Goal: Navigation & Orientation: Understand site structure

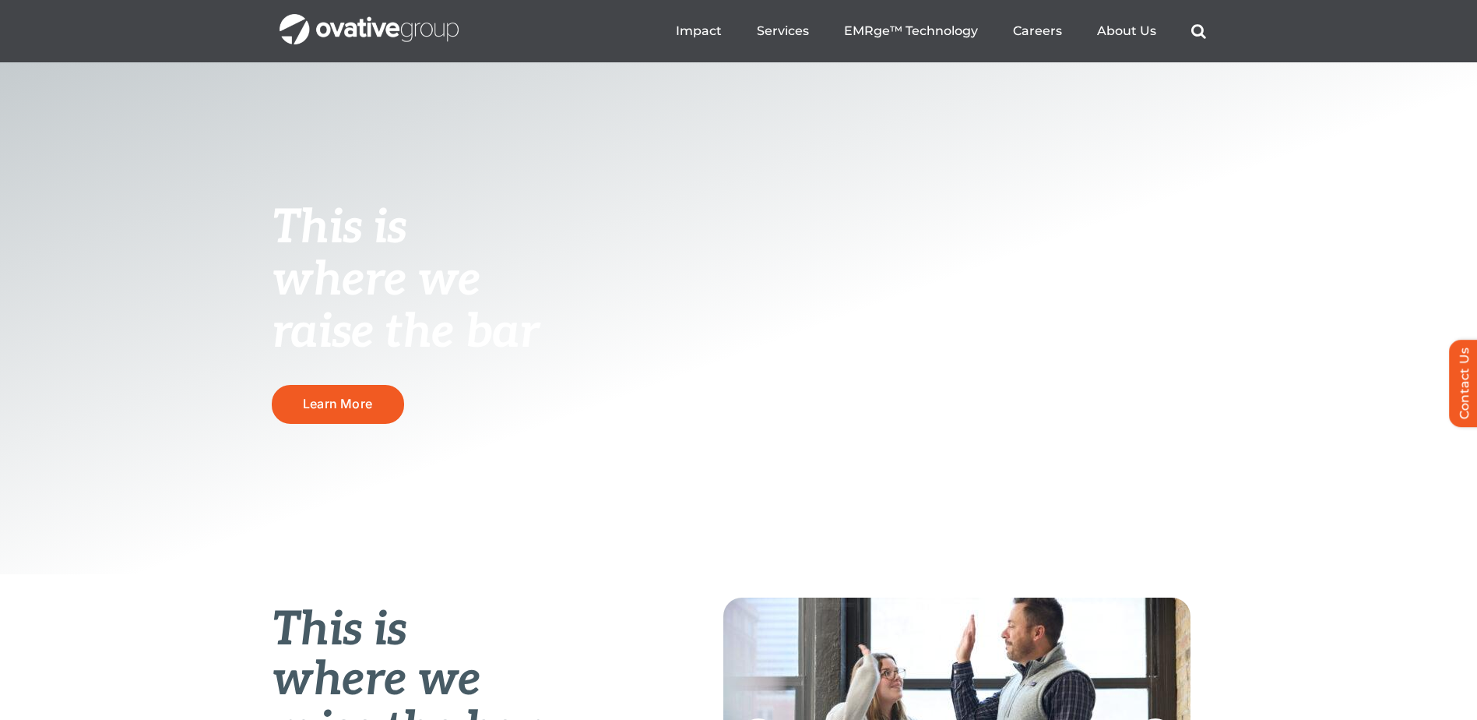
scroll to position [104, 0]
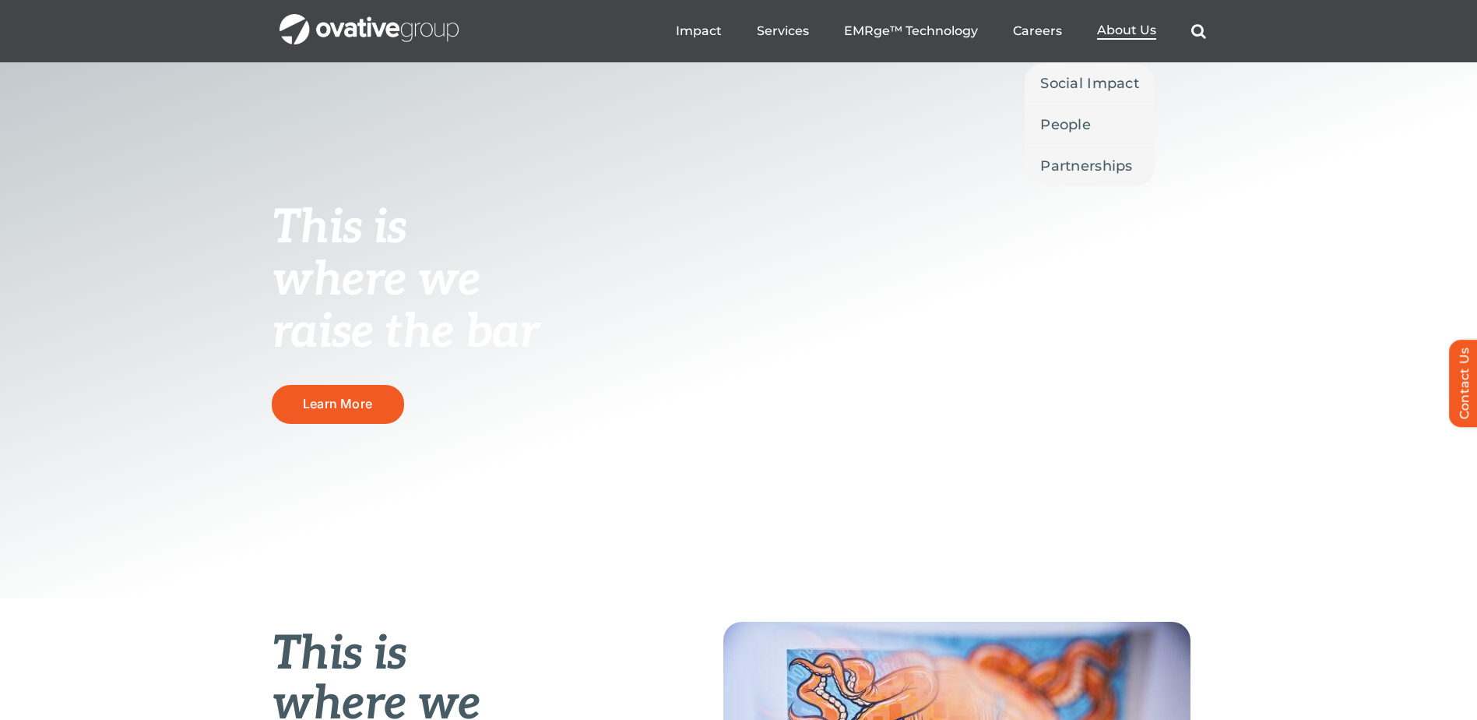
click at [1140, 33] on span "About Us" at bounding box center [1126, 31] width 59 height 16
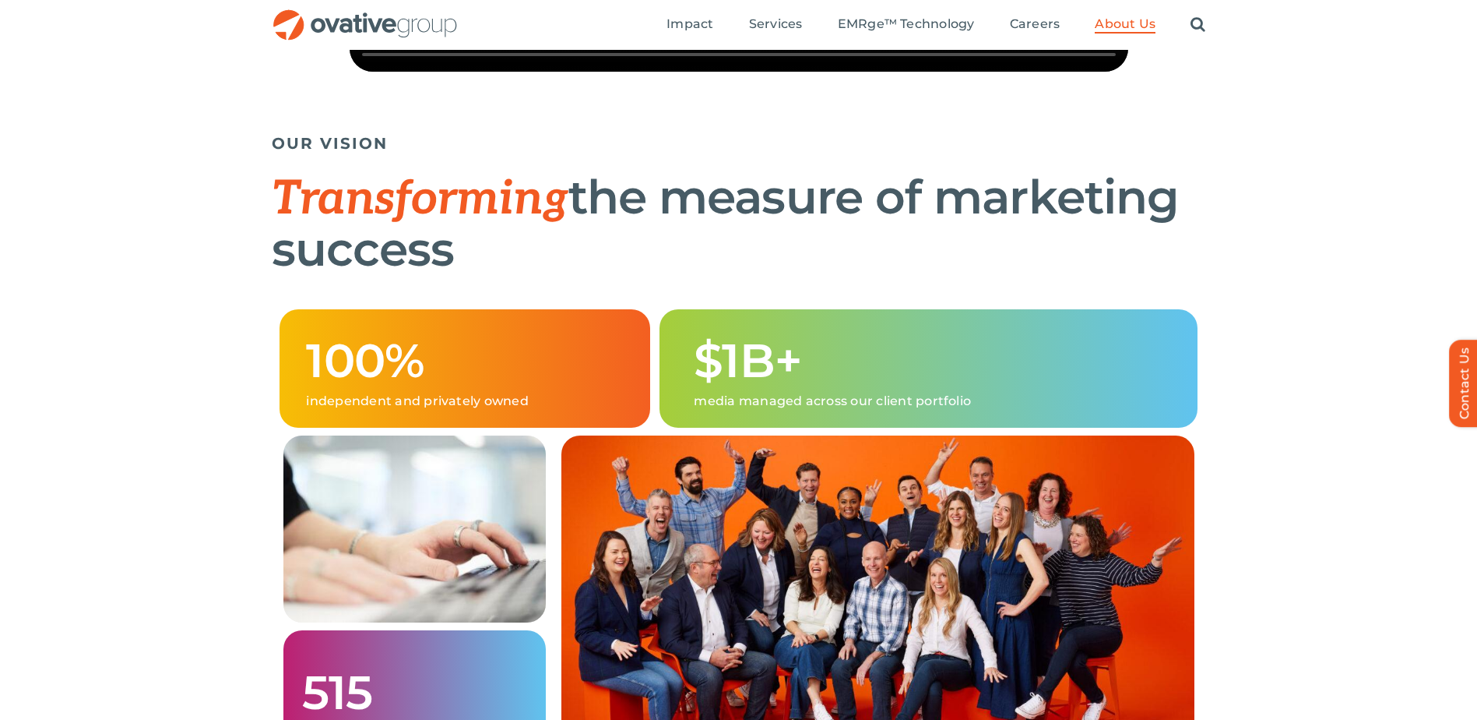
scroll to position [727, 0]
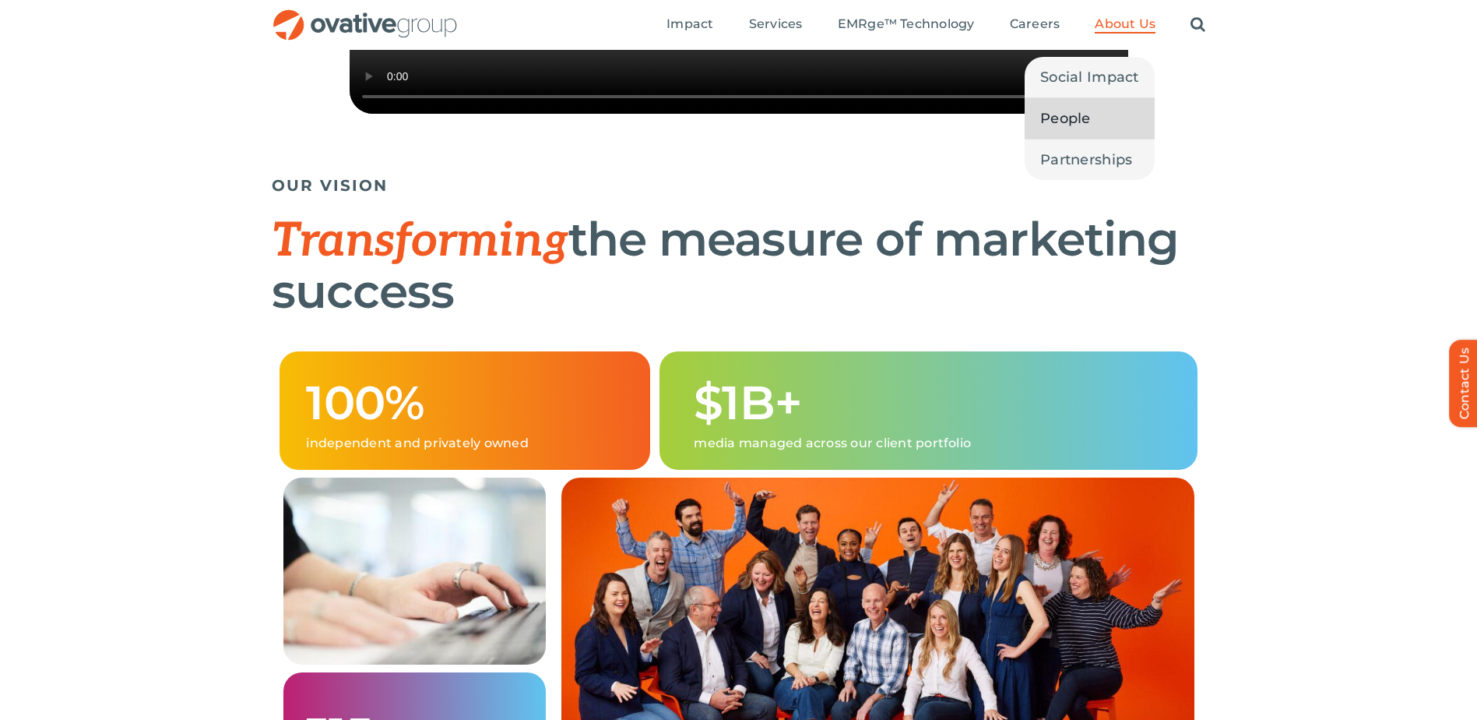
click at [1088, 117] on span "People" at bounding box center [1066, 118] width 51 height 22
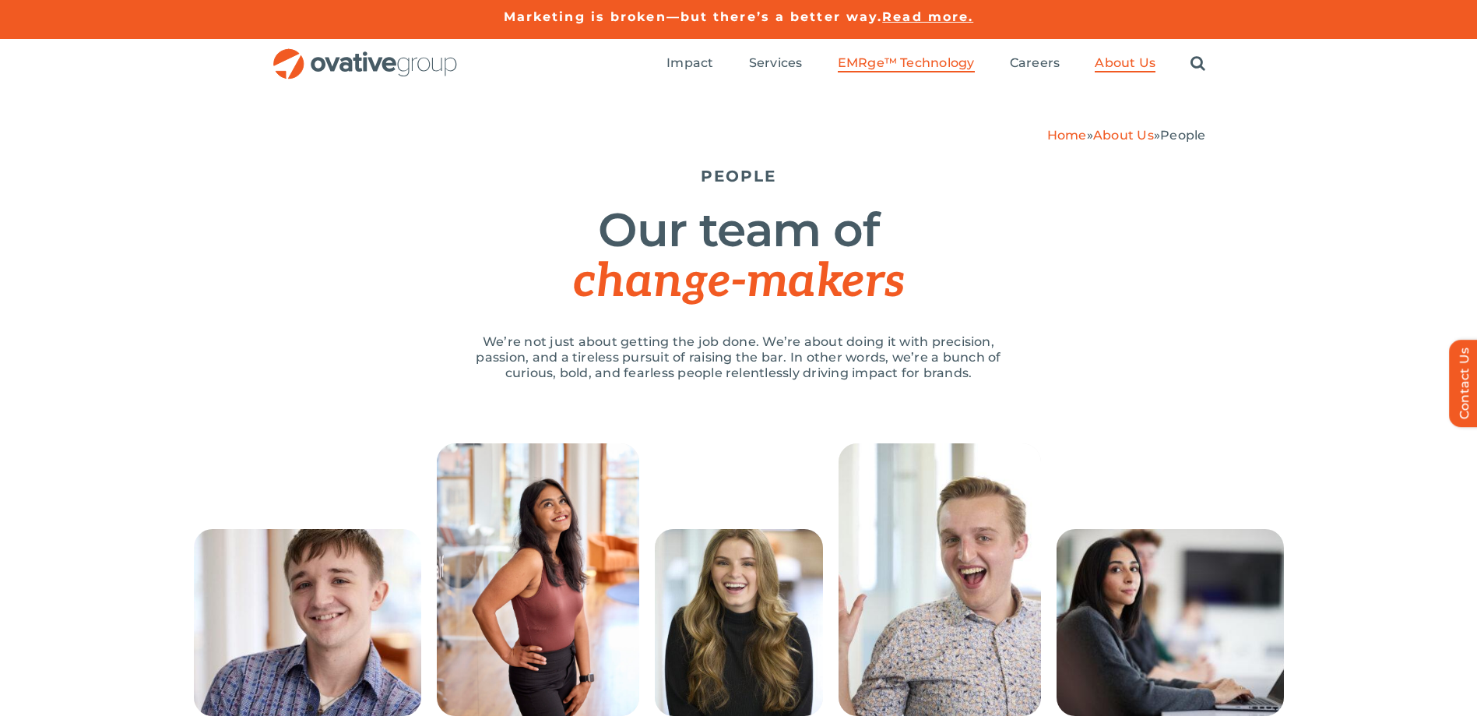
click at [932, 61] on span "EMRge™ Technology" at bounding box center [906, 63] width 137 height 16
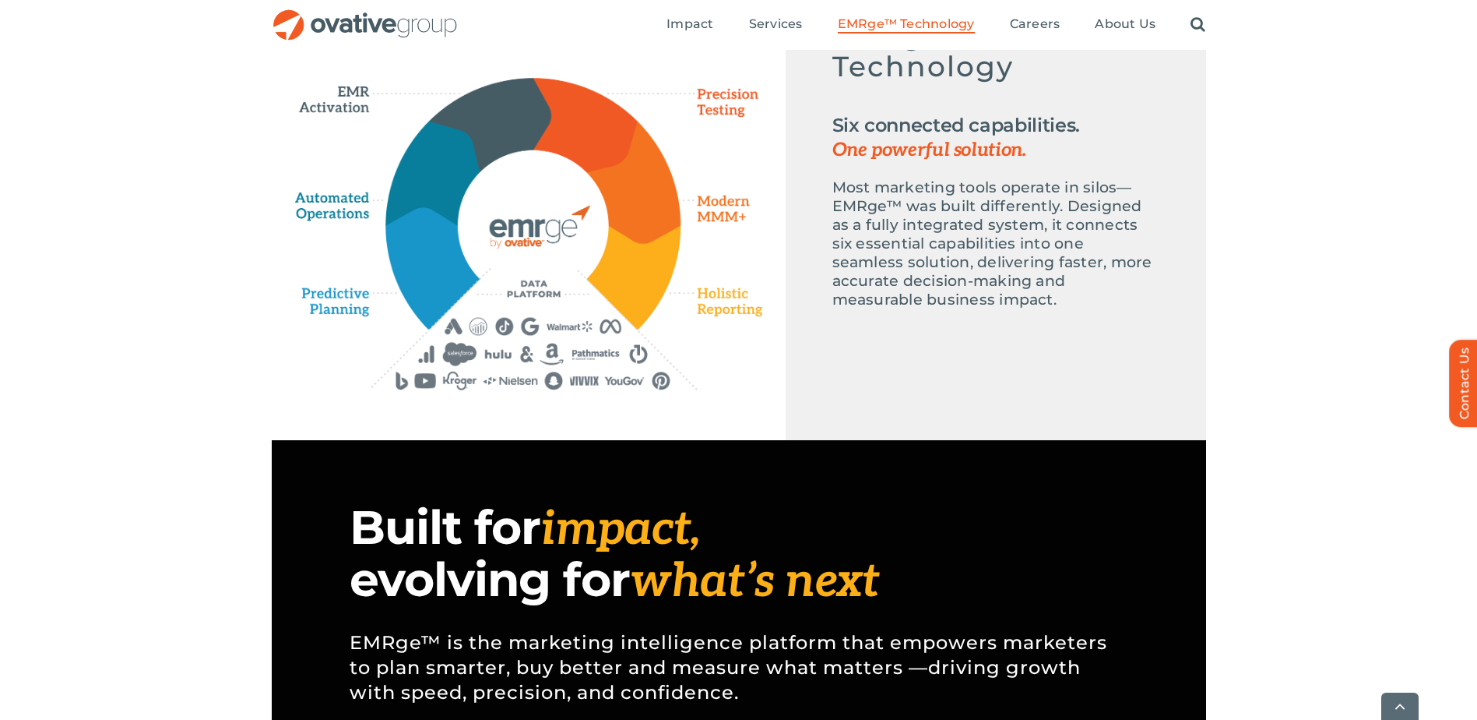
scroll to position [831, 0]
